Goal: Register for event/course

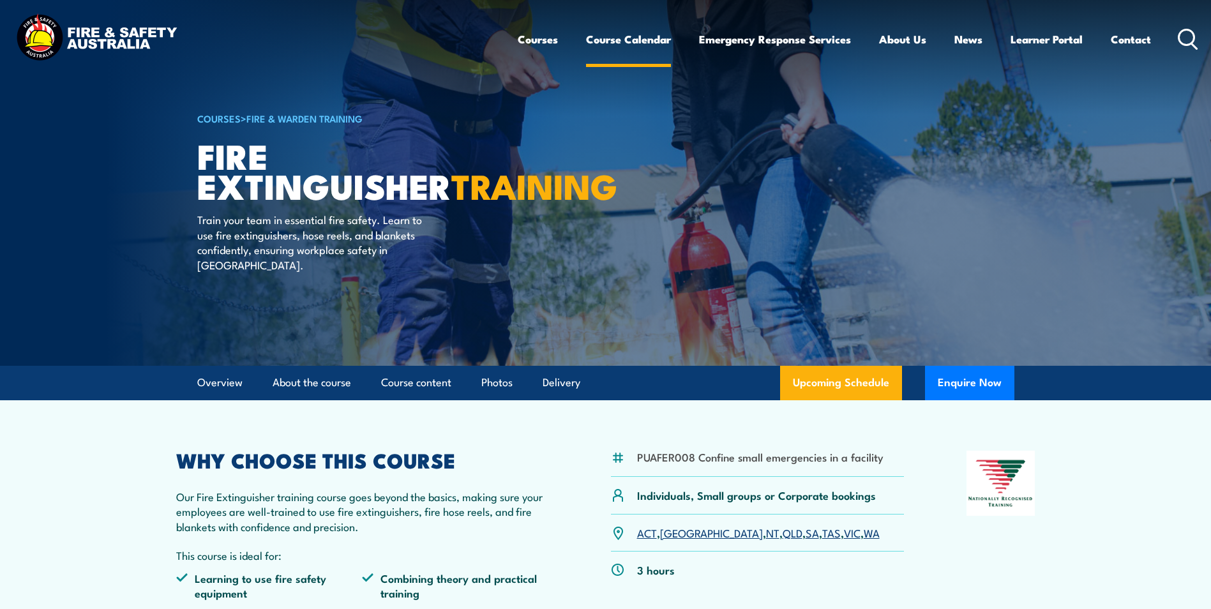
click at [624, 42] on link "Course Calendar" at bounding box center [628, 39] width 85 height 34
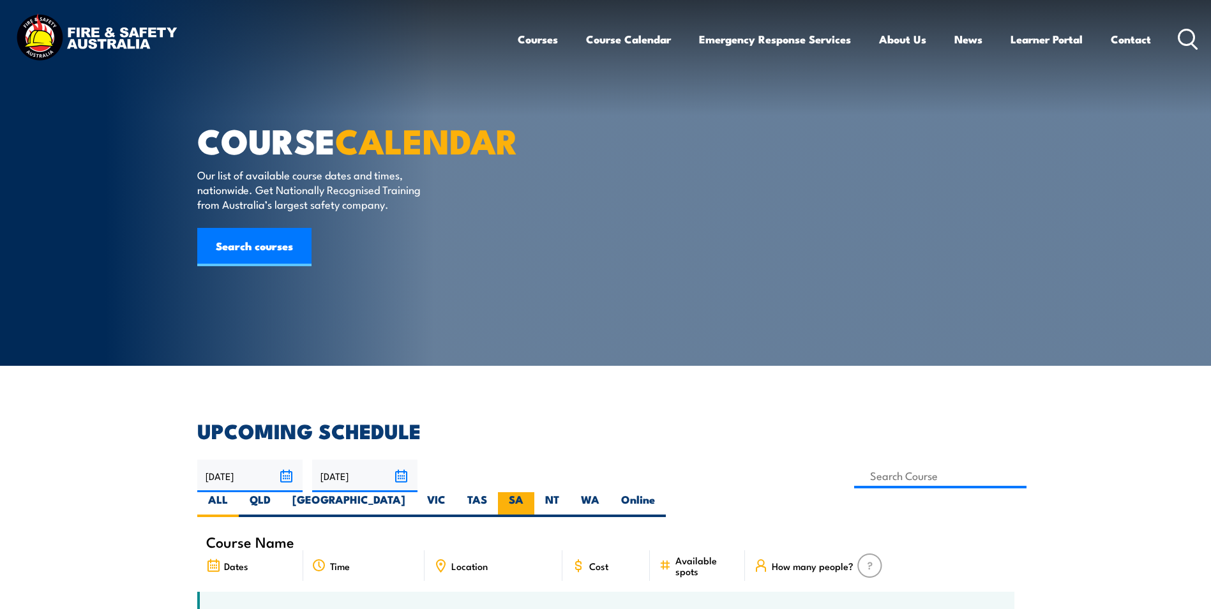
click at [534, 492] on label "SA" at bounding box center [516, 504] width 36 height 25
click at [532, 492] on input "SA" at bounding box center [527, 496] width 8 height 8
radio input "true"
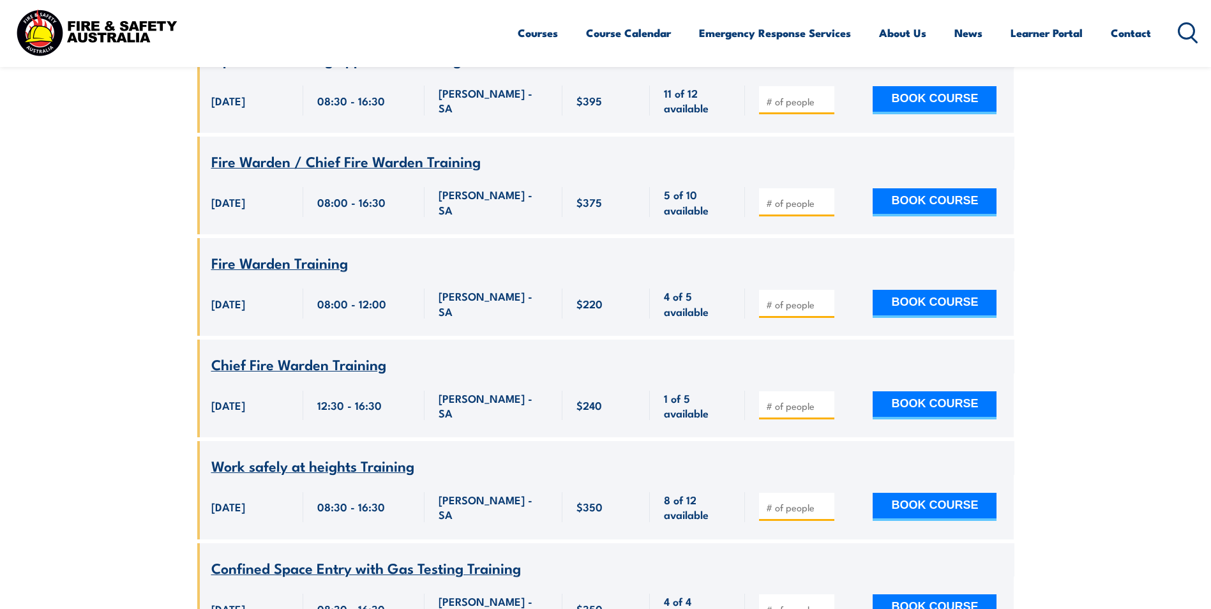
scroll to position [3230, 0]
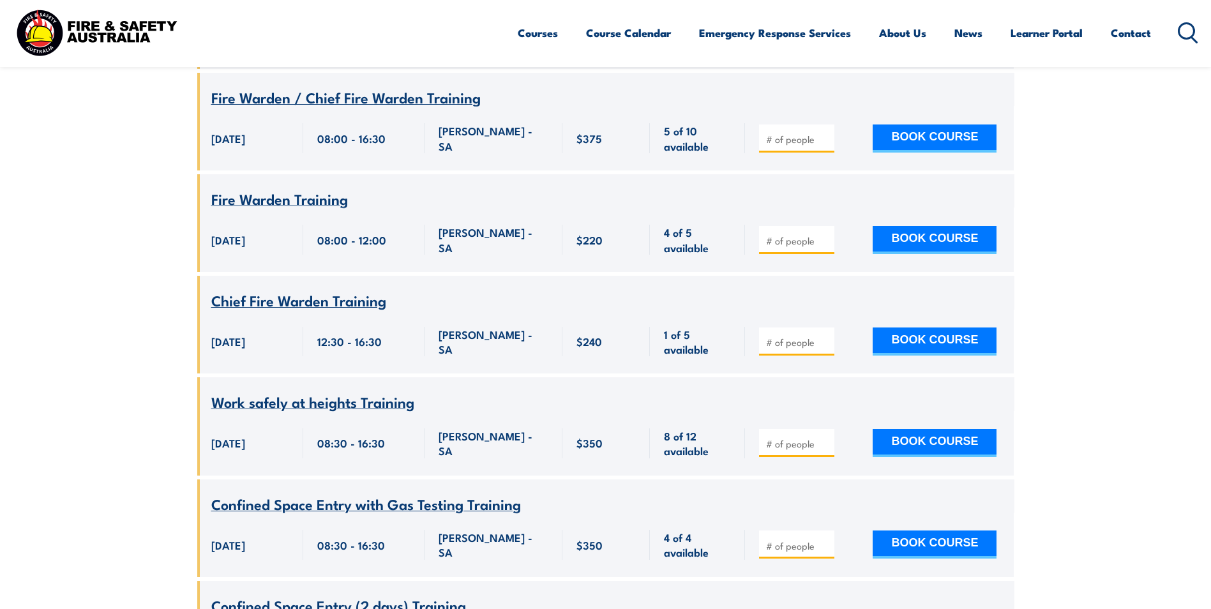
click at [275, 391] on span "Work safely at heights Training" at bounding box center [312, 402] width 203 height 22
click at [943, 429] on button "BOOK COURSE" at bounding box center [935, 443] width 124 height 28
type input "1"
click at [825, 437] on input "1" at bounding box center [798, 443] width 64 height 13
click at [926, 429] on button "BOOK COURSE" at bounding box center [935, 443] width 124 height 28
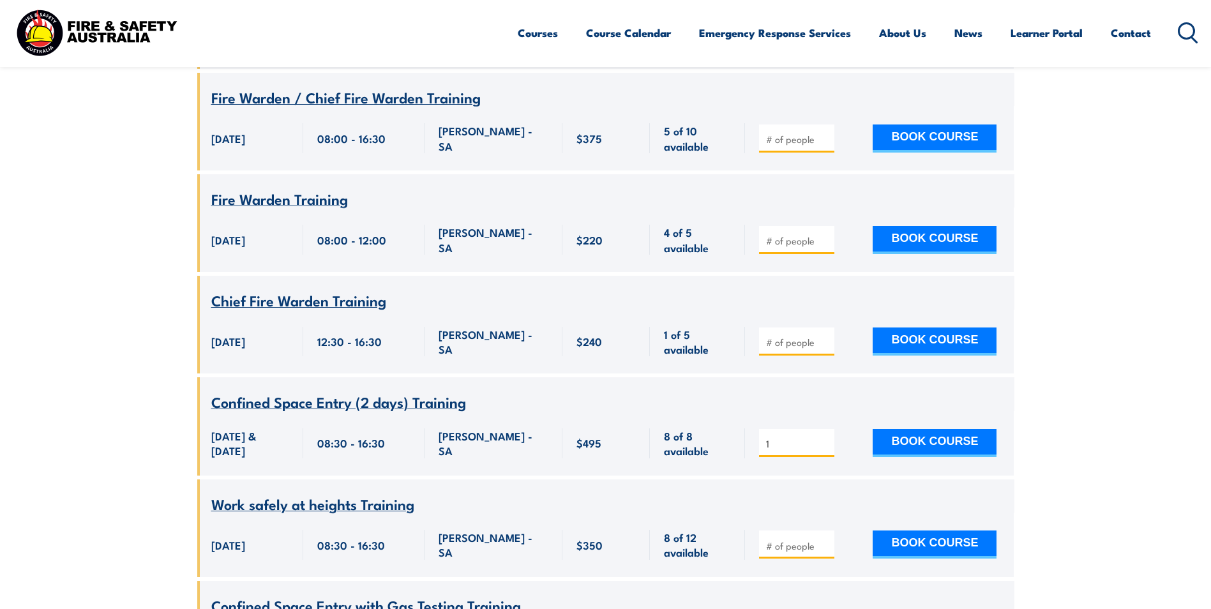
click at [327, 493] on span "Work safely at heights Training" at bounding box center [312, 504] width 203 height 22
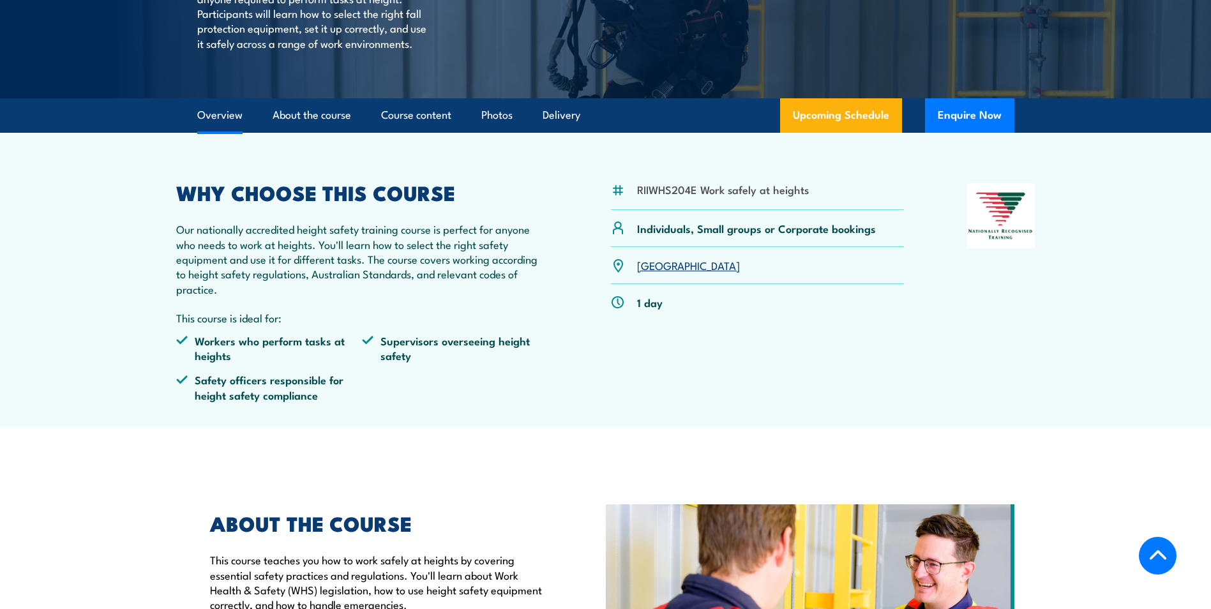
scroll to position [255, 0]
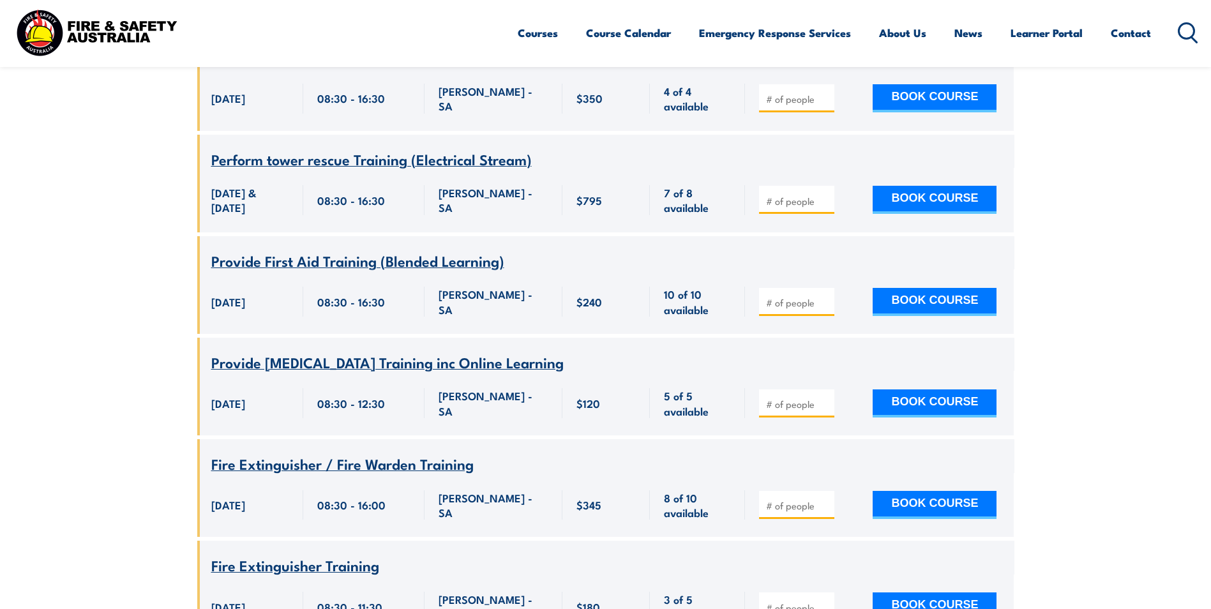
scroll to position [5911, 0]
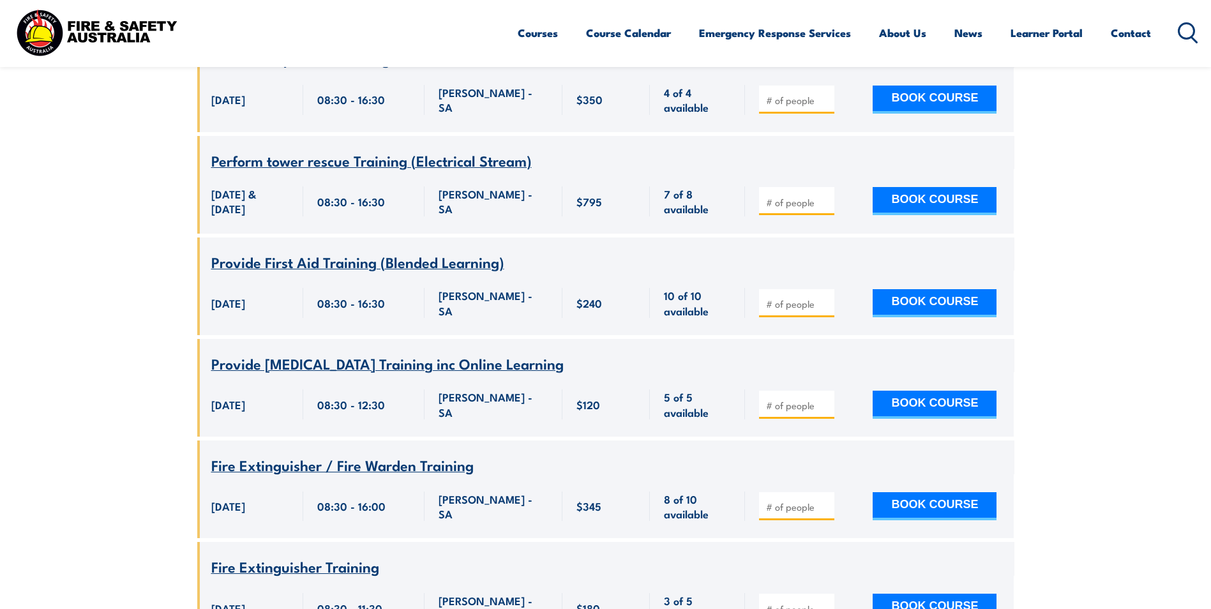
click at [383, 153] on span "Perform tower rescue Training (Electrical Stream)" at bounding box center [371, 160] width 320 height 22
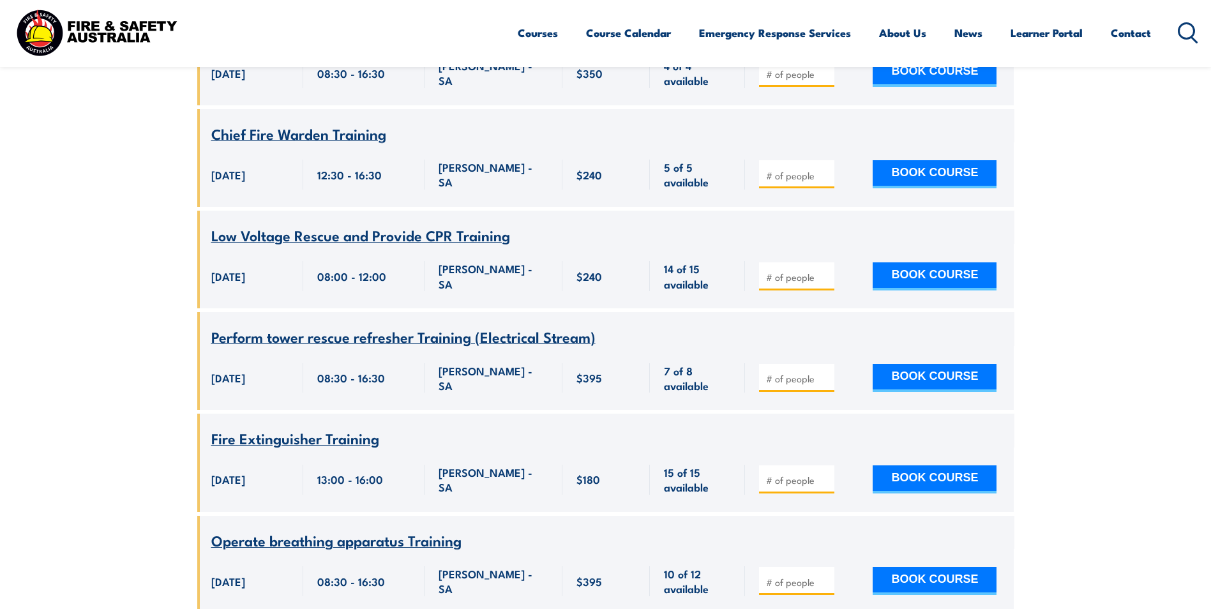
scroll to position [7362, 0]
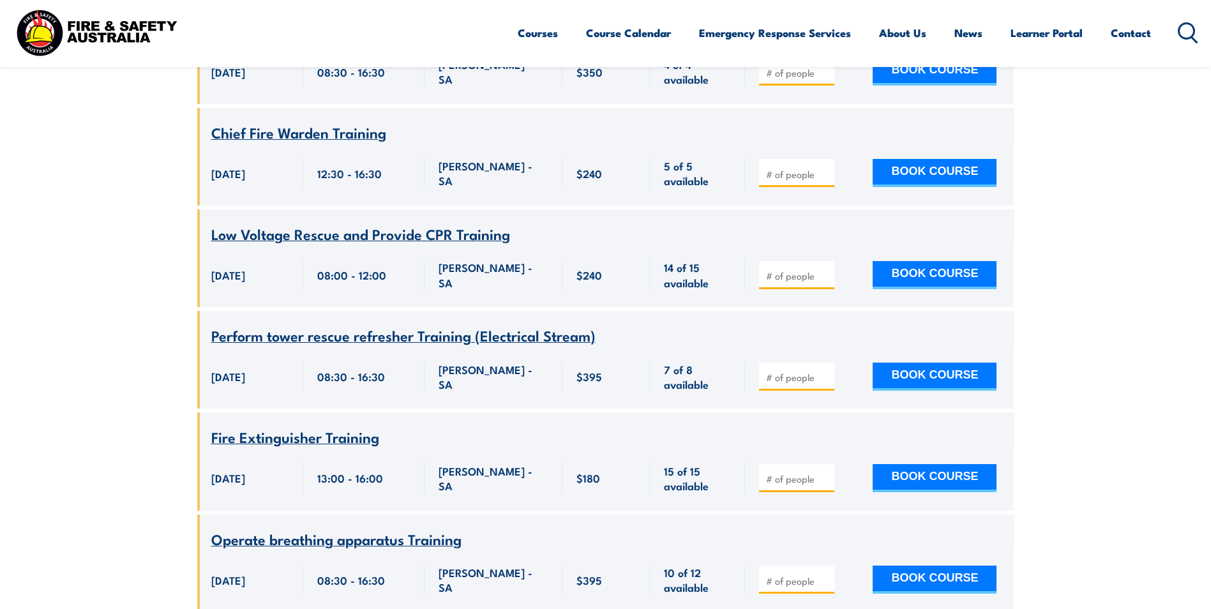
click at [416, 346] on span "Perform tower rescue refresher Training (Electrical Stream)" at bounding box center [403, 335] width 384 height 22
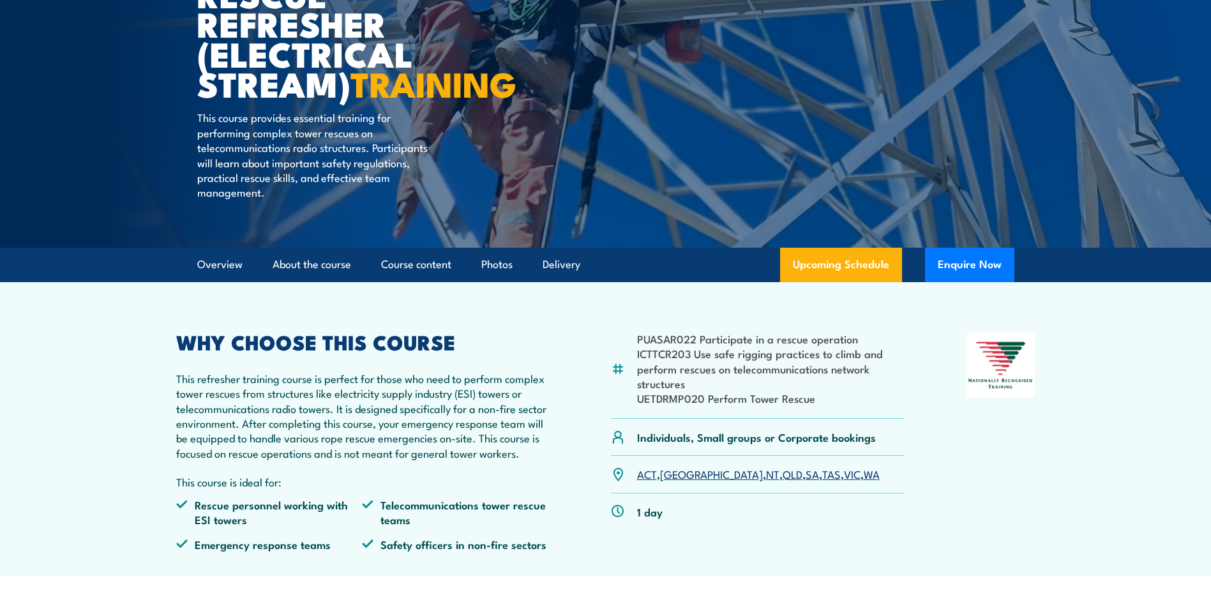
scroll to position [255, 0]
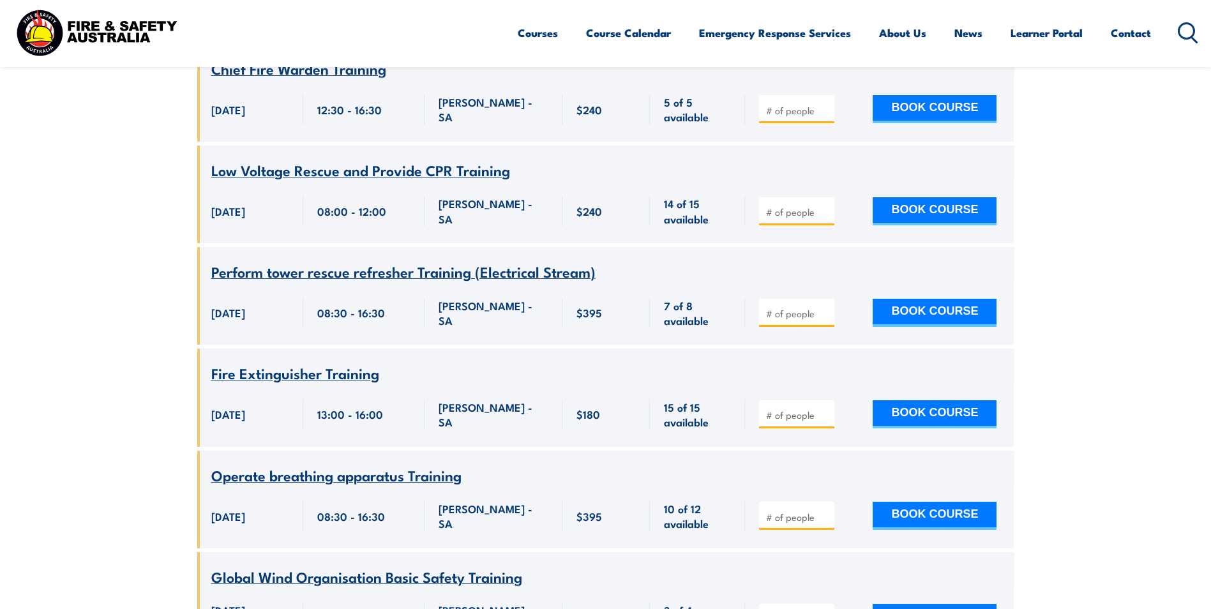
scroll to position [7490, 0]
